Goal: Check status: Check status

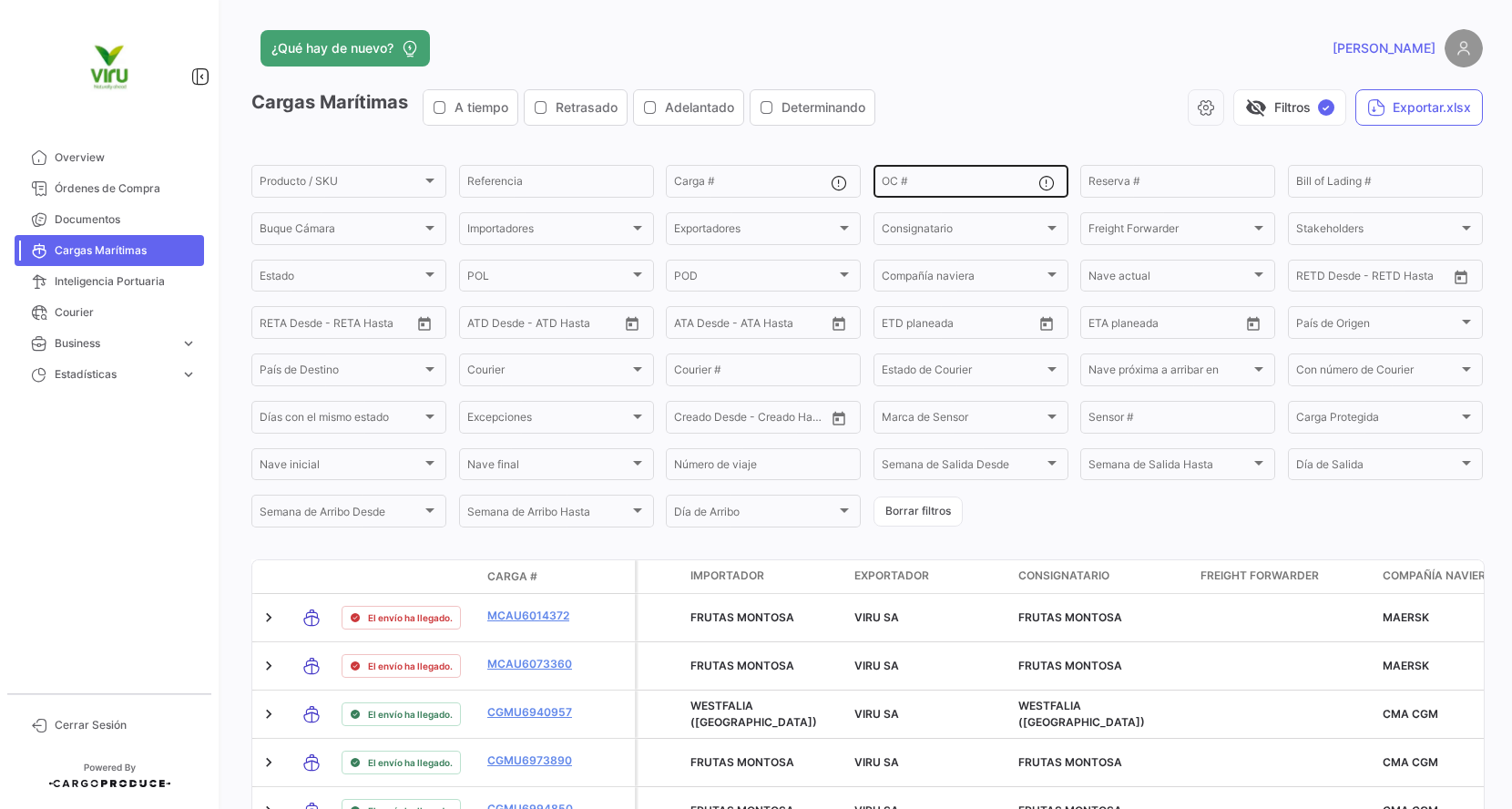
click at [981, 186] on input "OC #" at bounding box center [960, 183] width 157 height 13
paste input "20075785"
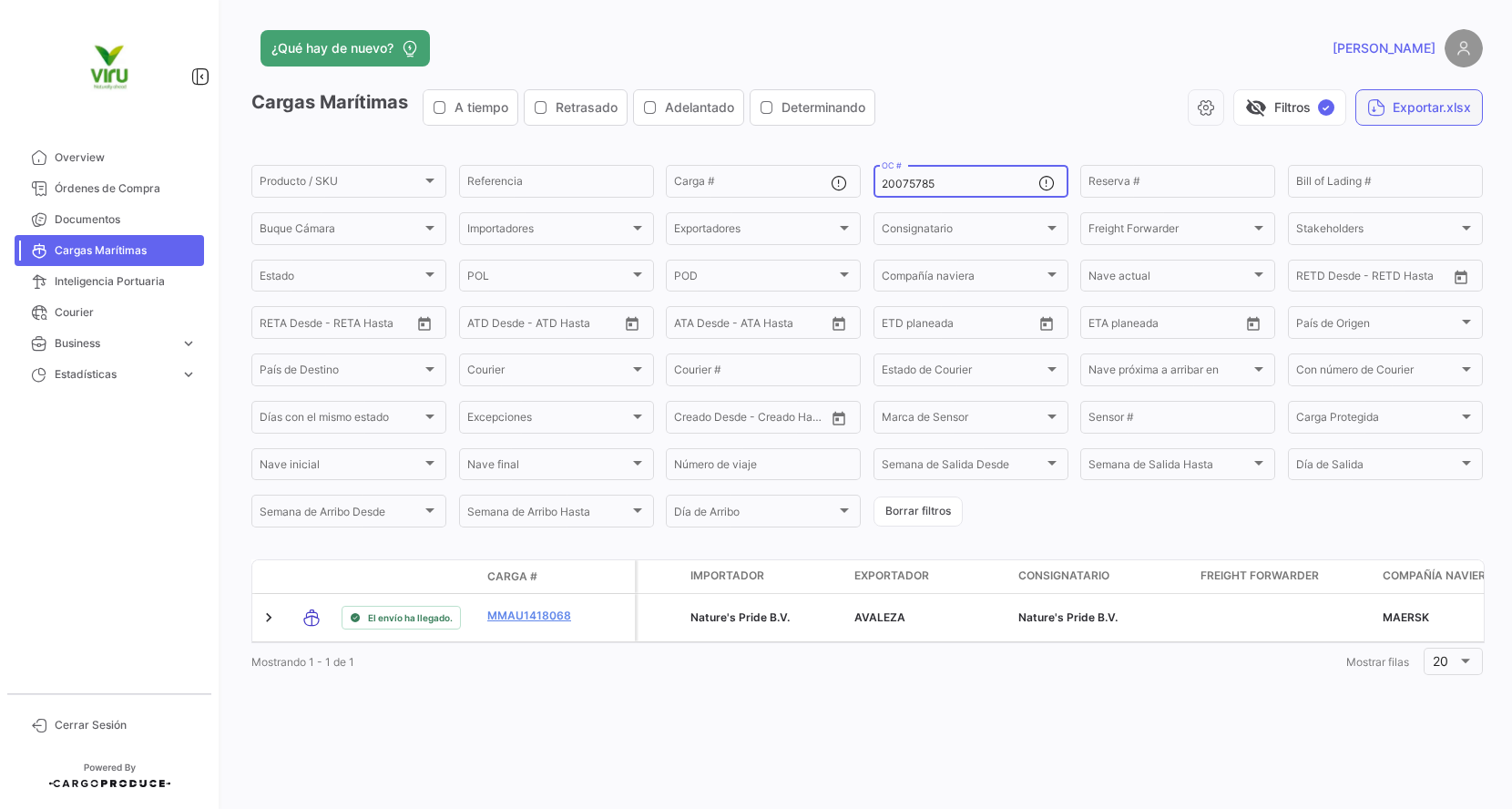
type input "20075785"
click at [1408, 119] on button "Exportar.xlsx" at bounding box center [1419, 108] width 127 height 37
click at [965, 179] on input "20075785" at bounding box center [960, 183] width 157 height 13
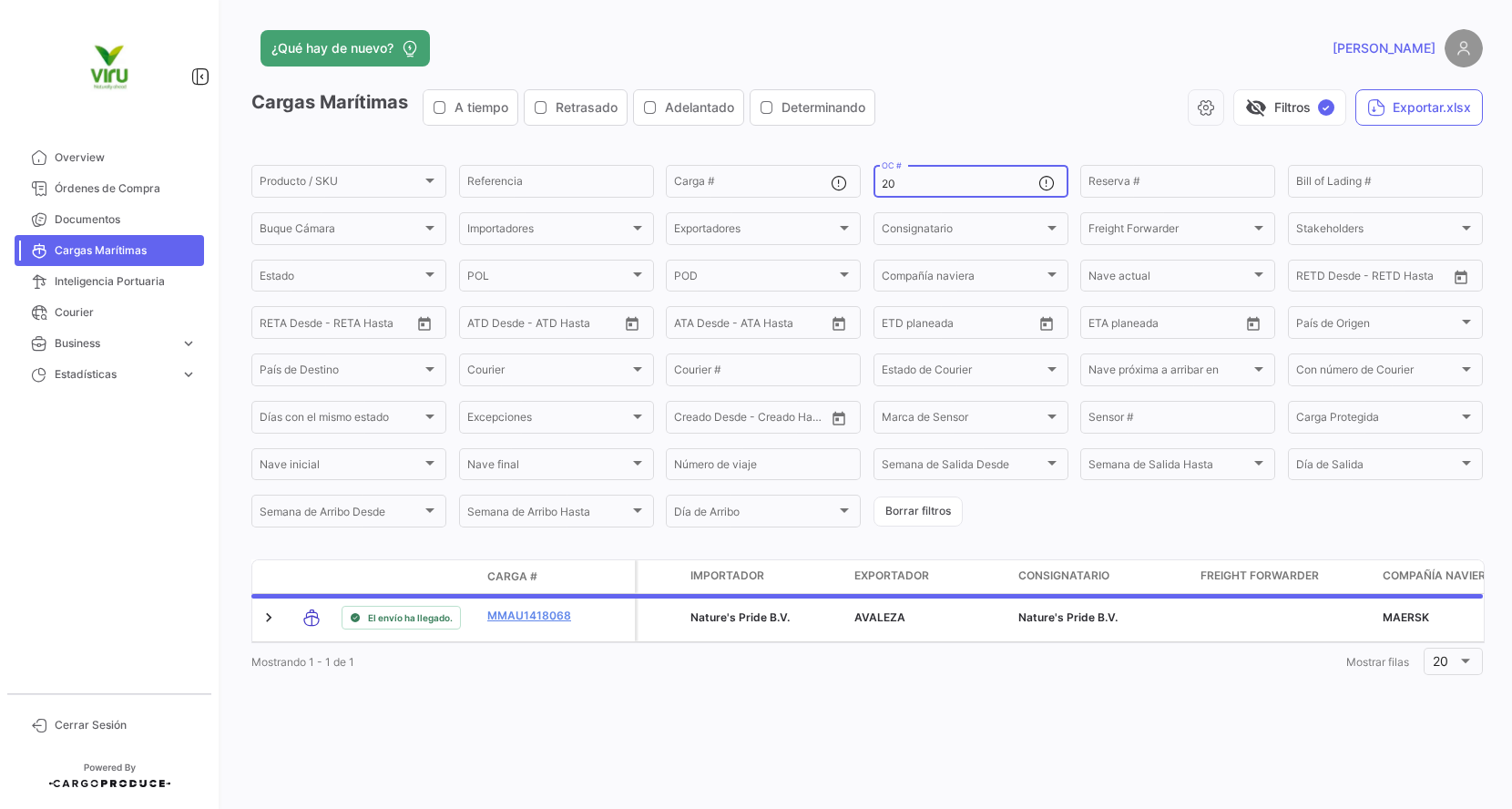
type input "2"
paste input "20078540"
type input "20078540"
